Goal: Task Accomplishment & Management: Use online tool/utility

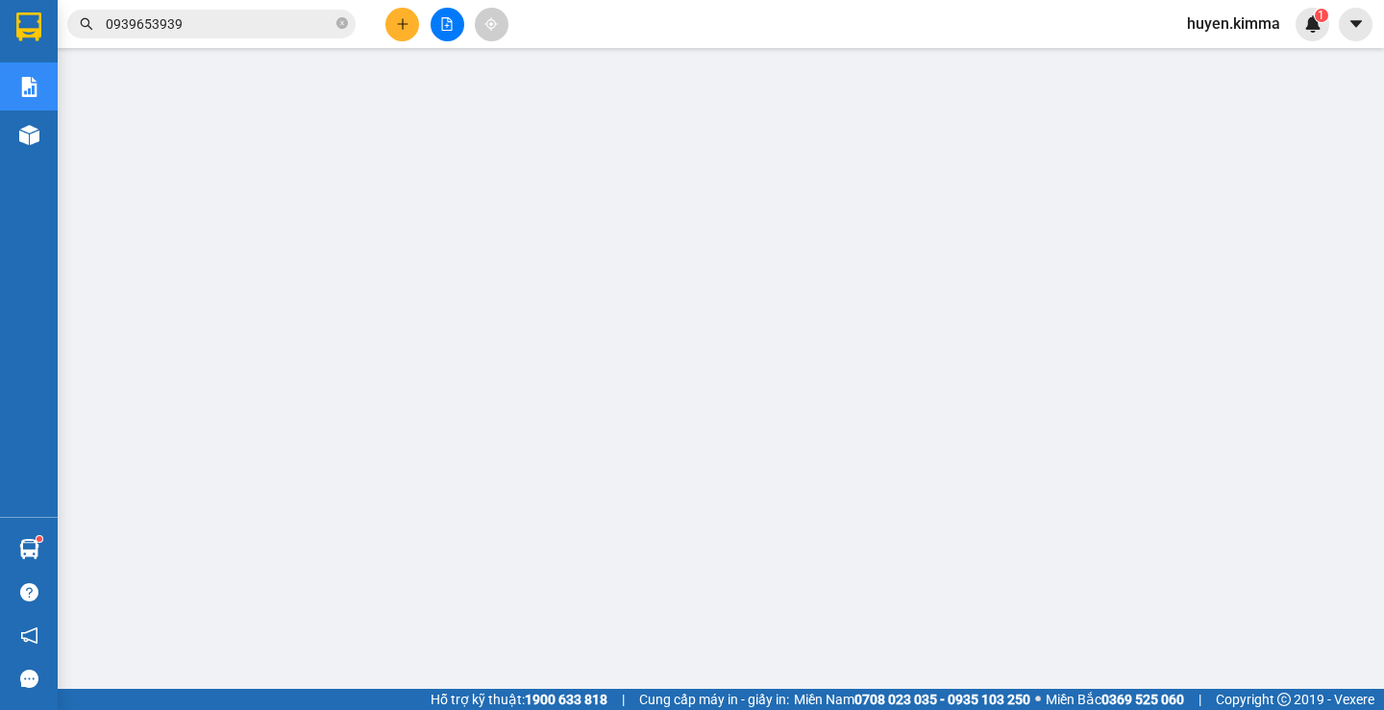
click at [340, 25] on icon "close-circle" at bounding box center [342, 23] width 12 height 12
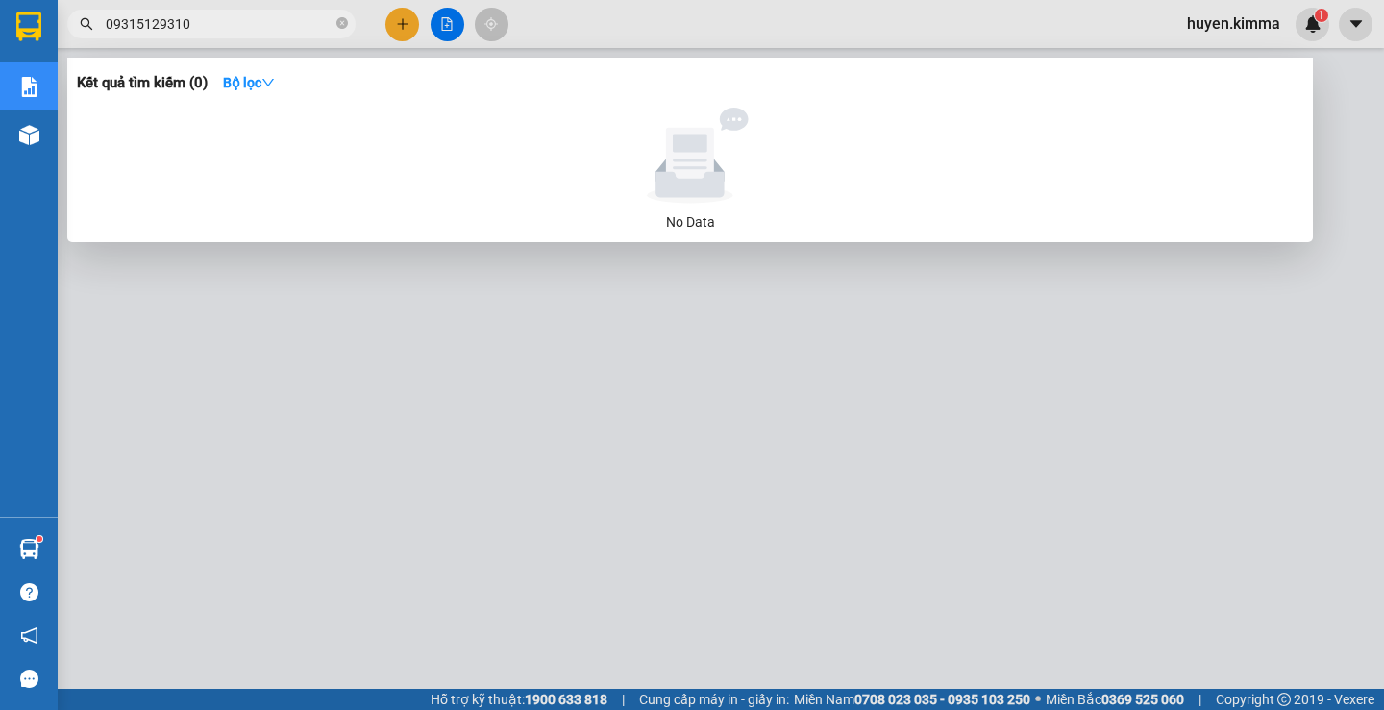
click at [129, 21] on input "09315129310" at bounding box center [219, 23] width 227 height 21
type input "0935129310"
click at [237, 24] on input "0935129310" at bounding box center [219, 23] width 227 height 21
click at [259, 15] on input "0935129310" at bounding box center [219, 23] width 227 height 21
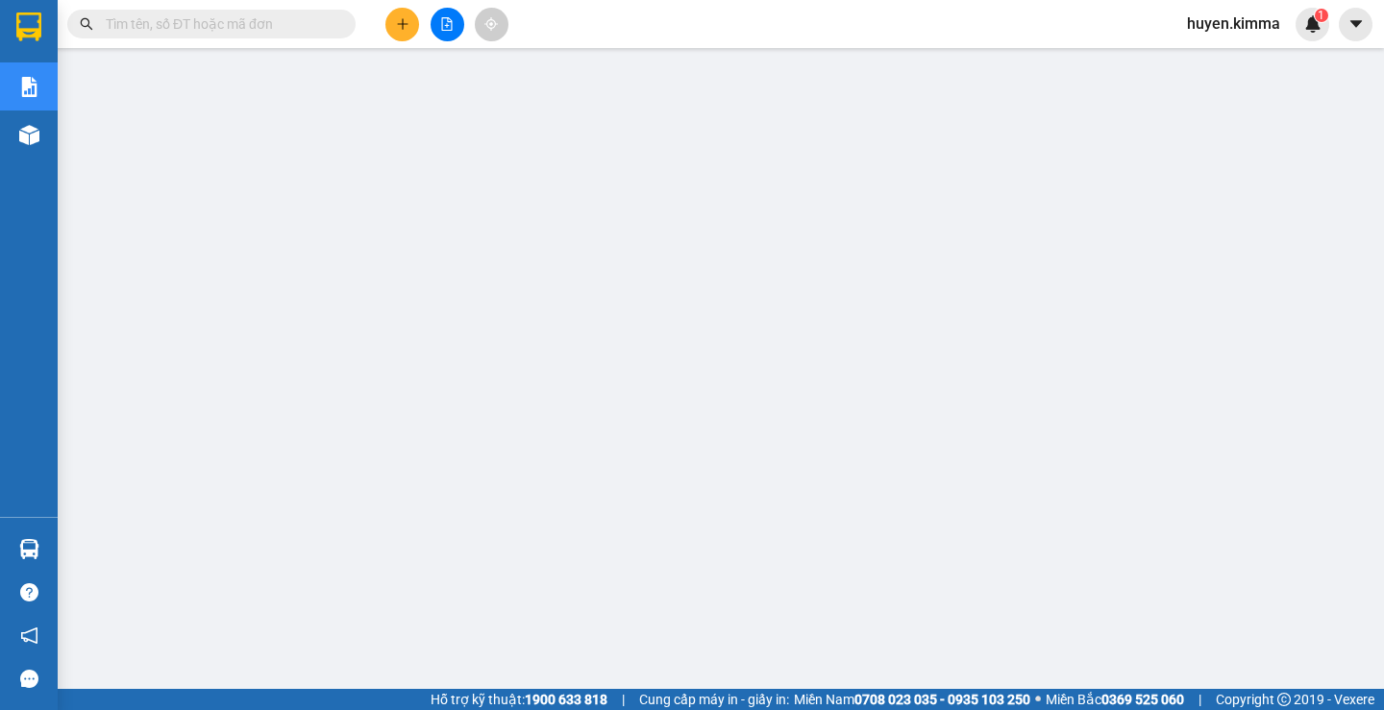
click at [226, 16] on input "text" at bounding box center [219, 23] width 227 height 21
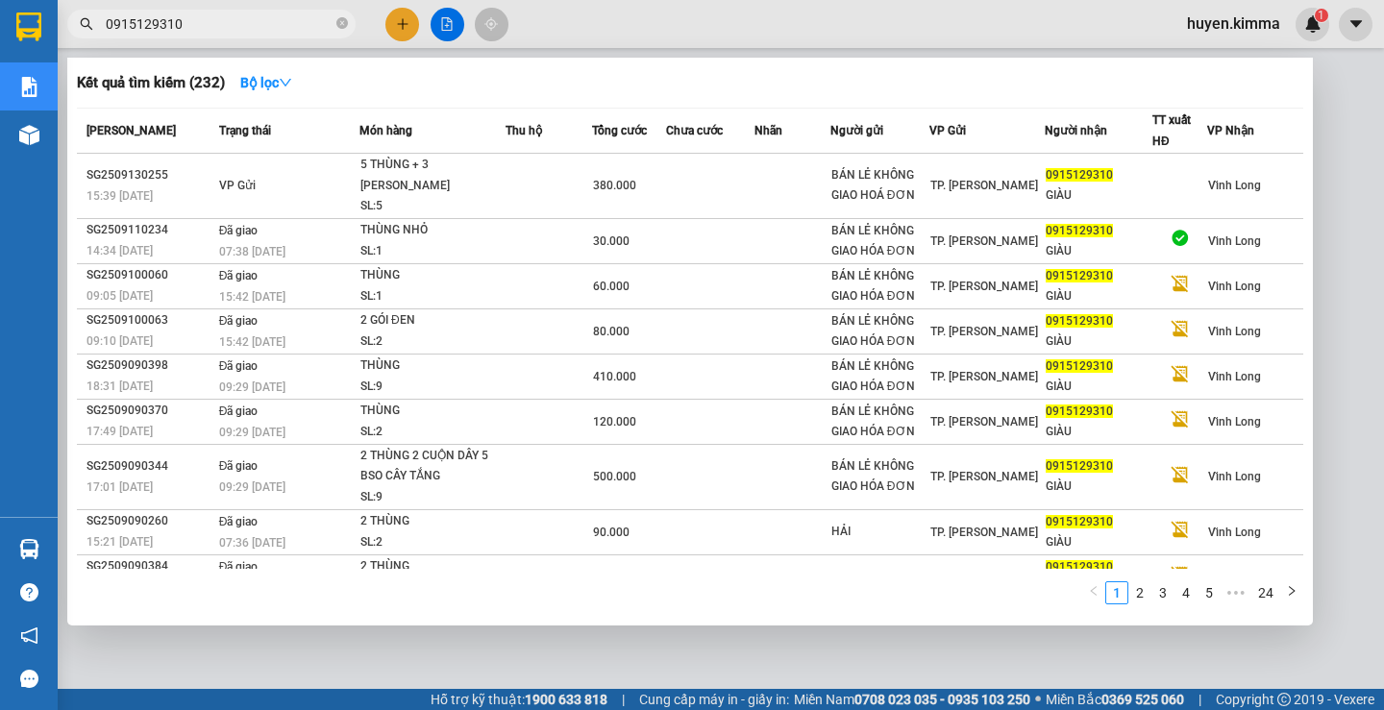
type input "0915129310"
